Goal: Task Accomplishment & Management: Manage account settings

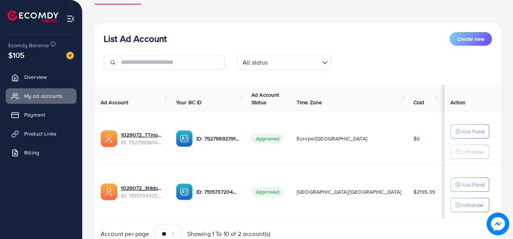
scroll to position [68, 0]
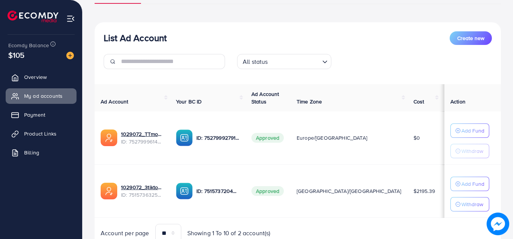
click at [225, 14] on div "List Ad Account Create new List Ad Account Create new All status Loading... Ad …" at bounding box center [298, 119] width 406 height 263
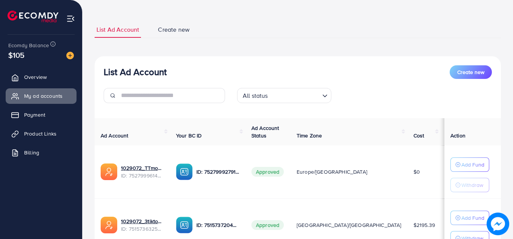
scroll to position [37, 0]
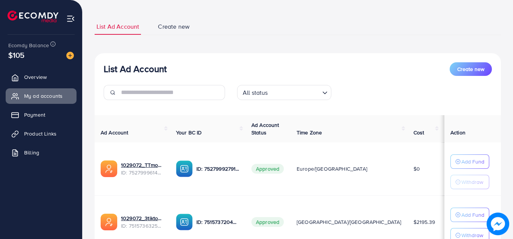
drag, startPoint x: 500, startPoint y: 43, endPoint x: 499, endPoint y: 53, distance: 10.6
click at [499, 53] on div "List Ad Account Create new List Ad Account Create new All status Loading... Ad …" at bounding box center [298, 149] width 406 height 263
click at [371, 49] on div "List Ad Account Create new List Ad Account Create new All status Loading... Ad …" at bounding box center [298, 149] width 406 height 263
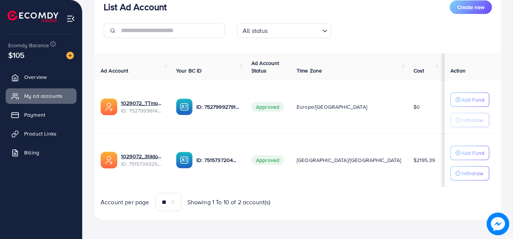
scroll to position [101, 0]
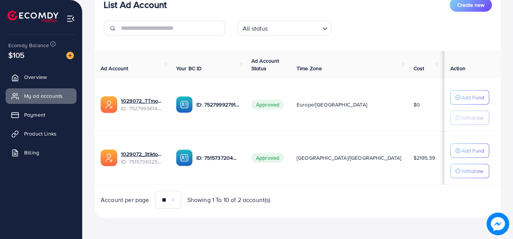
click at [497, 109] on td "Add Fund Withdraw" at bounding box center [472, 104] width 57 height 53
drag, startPoint x: 458, startPoint y: 149, endPoint x: 397, endPoint y: 202, distance: 80.7
click at [397, 202] on div "Ad Account Your BC ID Ad Account Status Time Zone Cost Balance Action 1029072_T…" at bounding box center [298, 130] width 406 height 158
click at [44, 116] on span "Payment" at bounding box center [36, 115] width 21 height 8
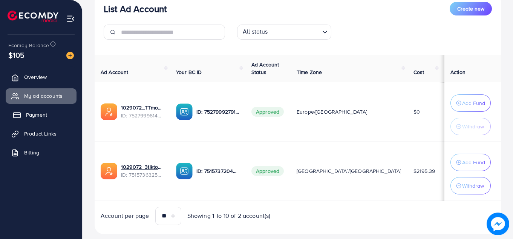
scroll to position [106, 0]
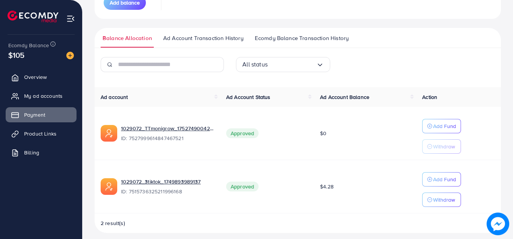
scroll to position [140, 0]
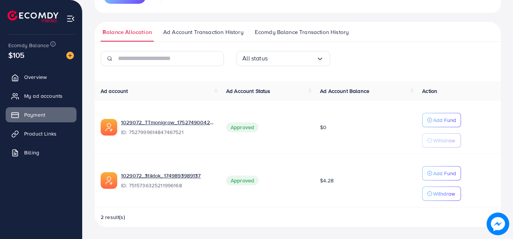
click at [207, 29] on span "Ad Account Transaction History" at bounding box center [203, 32] width 80 height 8
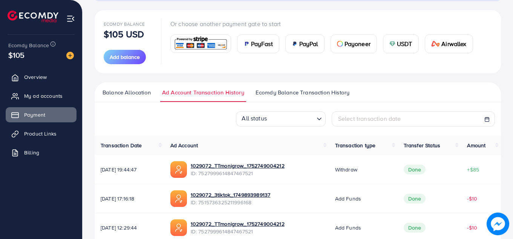
scroll to position [77, 0]
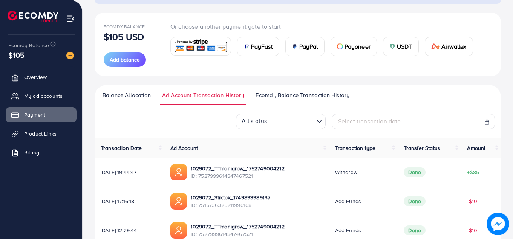
click at [511, 63] on div "[AdReach] Refund Policy Please review our refund policy carefully to understand…" at bounding box center [298, 204] width 430 height 563
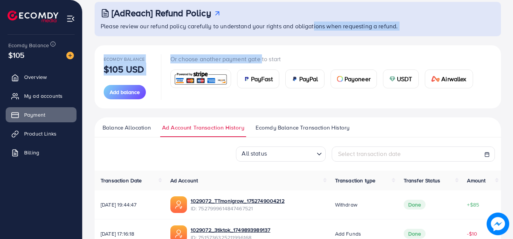
drag, startPoint x: 259, startPoint y: 12, endPoint x: 337, endPoint y: 6, distance: 77.9
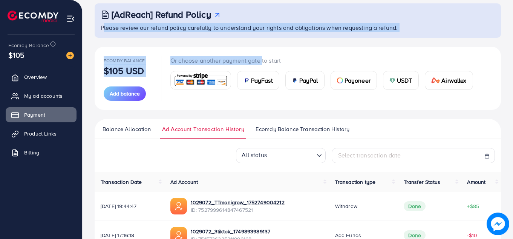
click at [455, 31] on p "Please review our refund policy carefully to understand your rights and obligat…" at bounding box center [299, 27] width 396 height 9
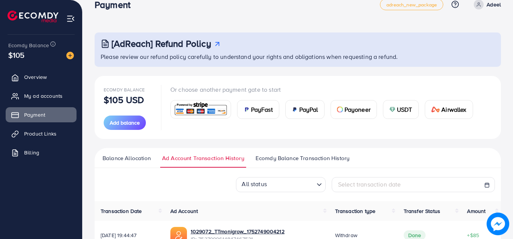
scroll to position [0, 0]
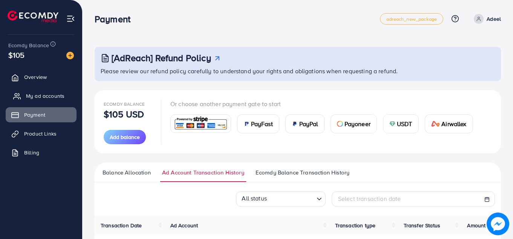
click at [53, 95] on span "My ad accounts" at bounding box center [45, 96] width 38 height 8
